Goal: Transaction & Acquisition: Subscribe to service/newsletter

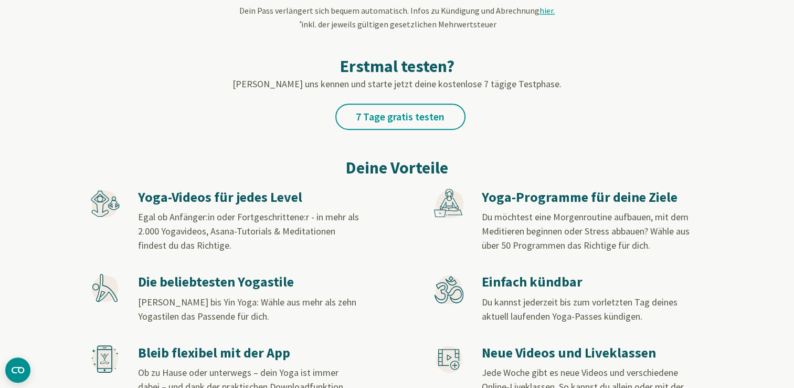
scroll to position [466, 0]
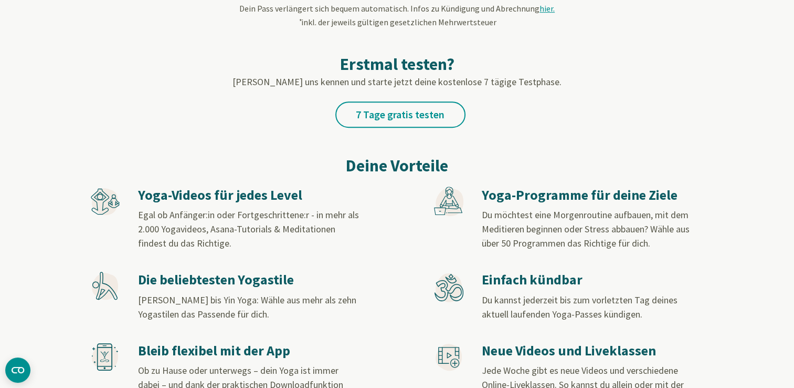
click at [101, 290] on icon at bounding box center [105, 286] width 26 height 27
click at [224, 284] on h3 "Die beliebtesten Yogastile" at bounding box center [249, 279] width 222 height 17
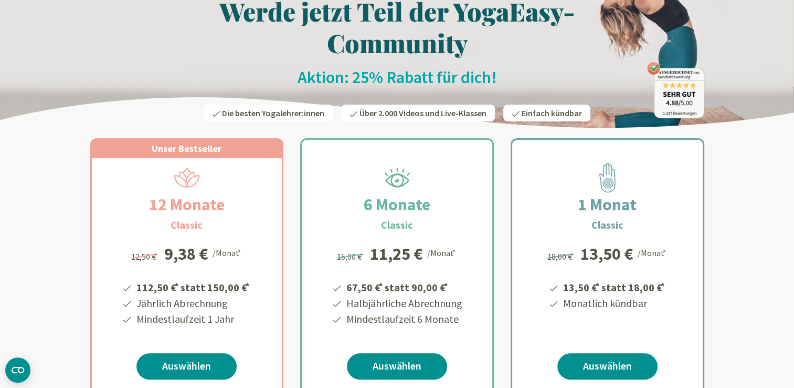
scroll to position [0, 0]
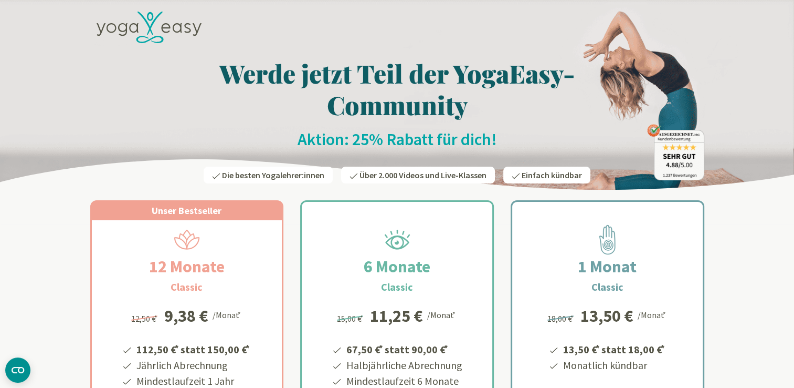
click at [244, 213] on div "Unser Bestseller" at bounding box center [187, 210] width 191 height 19
click at [450, 45] on div at bounding box center [397, 29] width 614 height 48
drag, startPoint x: 450, startPoint y: 45, endPoint x: 200, endPoint y: 33, distance: 250.8
click at [200, 33] on div at bounding box center [397, 29] width 614 height 48
